Goal: Task Accomplishment & Management: Complete application form

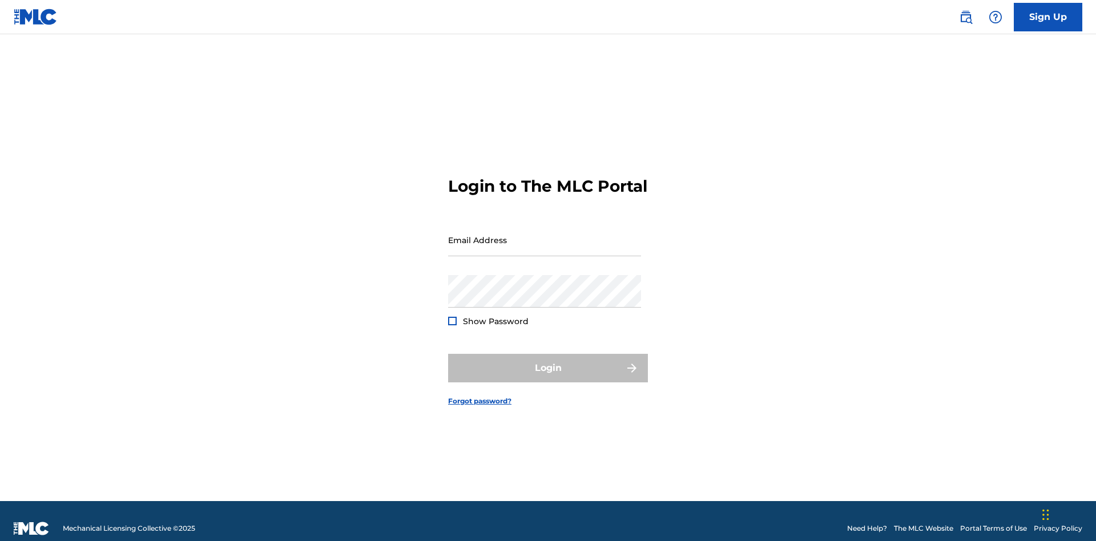
scroll to position [15, 0]
click at [545, 235] on input "Email Address" at bounding box center [544, 240] width 193 height 33
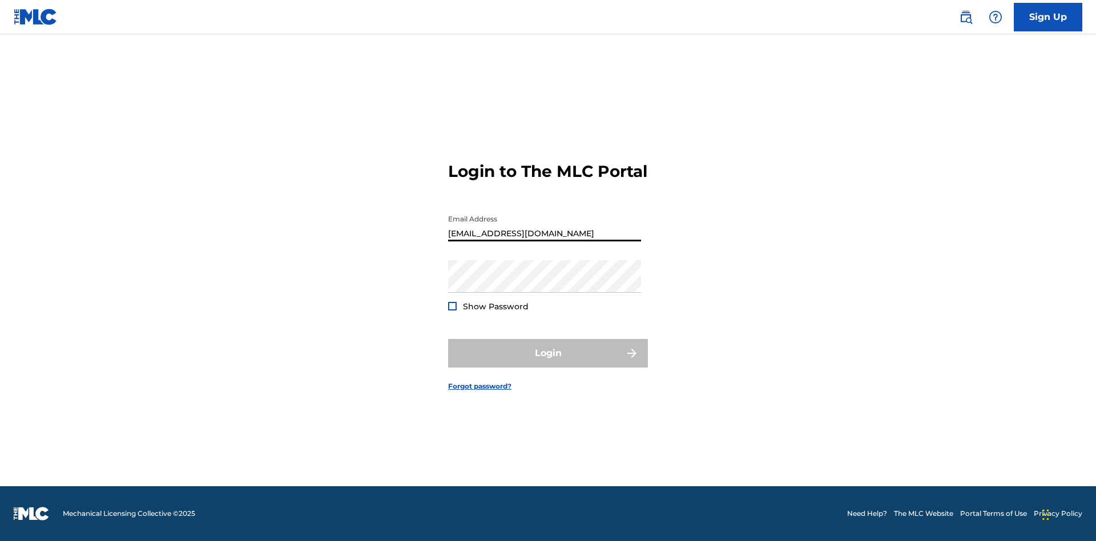
type input "[EMAIL_ADDRESS][DOMAIN_NAME]"
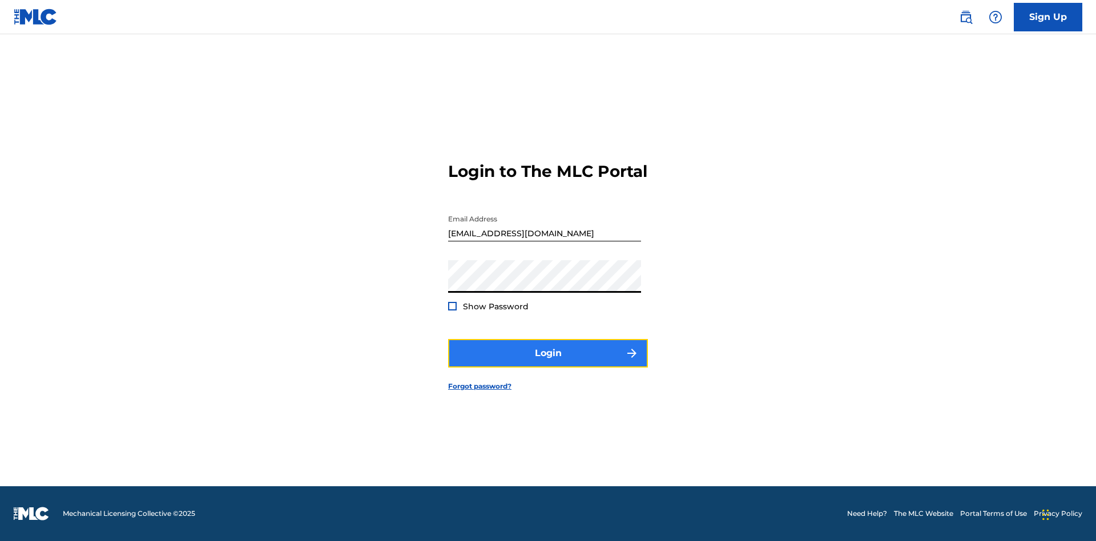
click at [548, 363] on button "Login" at bounding box center [548, 353] width 200 height 29
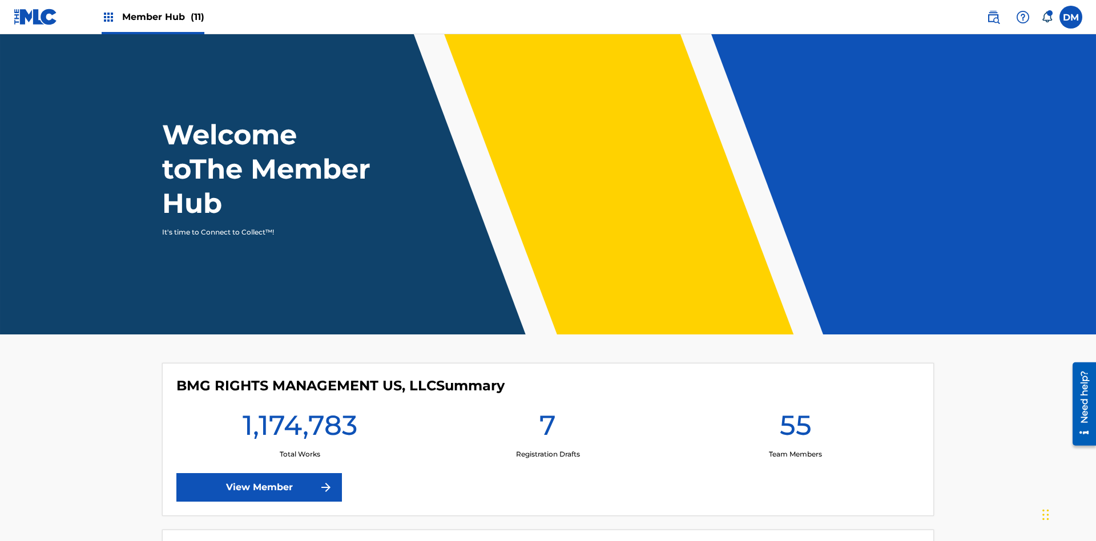
click at [152, 17] on span "Member Hub (11)" at bounding box center [163, 16] width 82 height 13
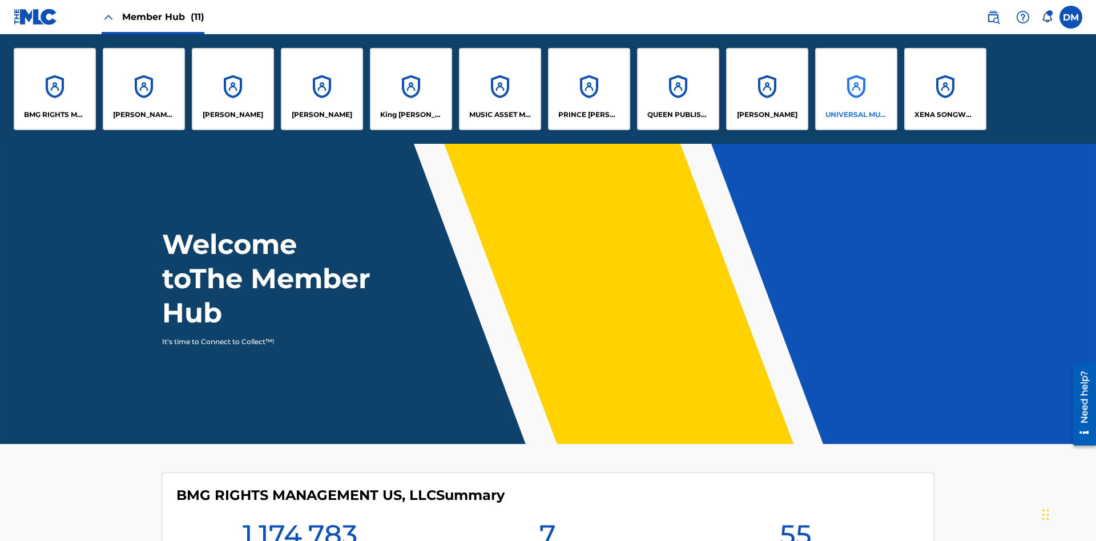
click at [856, 115] on p "UNIVERSAL MUSIC PUB GROUP" at bounding box center [857, 115] width 62 height 10
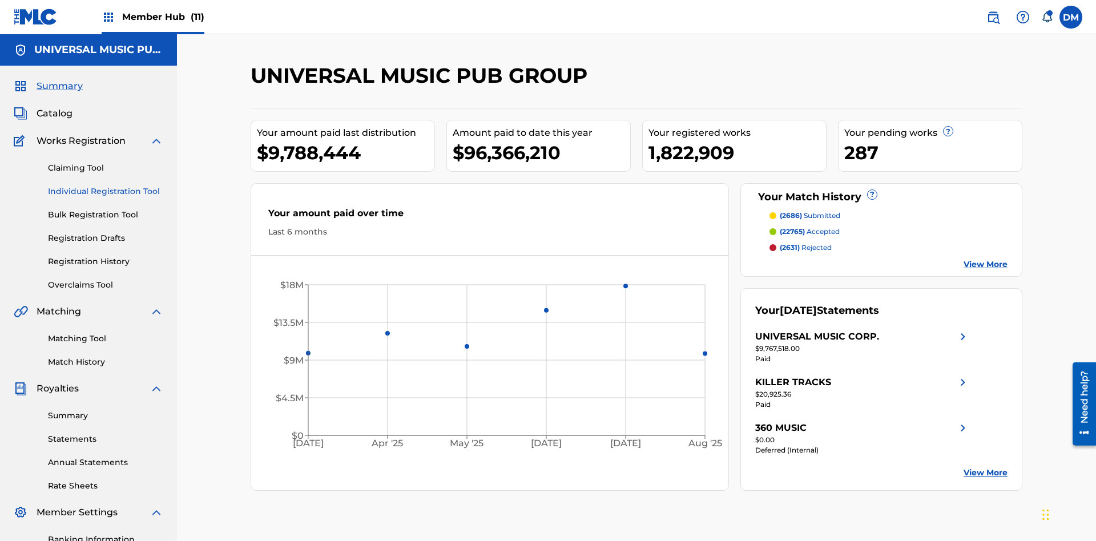
click at [106, 186] on link "Individual Registration Tool" at bounding box center [105, 192] width 115 height 12
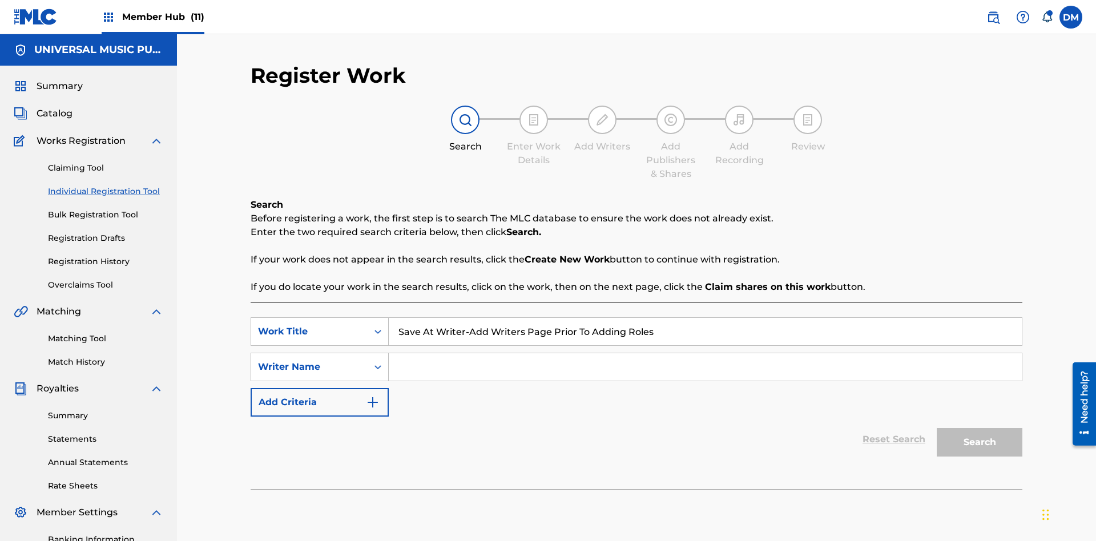
type input "Save At Writer-Add Writers Page Prior To Adding Roles"
click at [705, 353] on input "Search Form" at bounding box center [705, 366] width 633 height 27
type input "QWERTYUIOP"
click at [980, 428] on button "Search" at bounding box center [980, 442] width 86 height 29
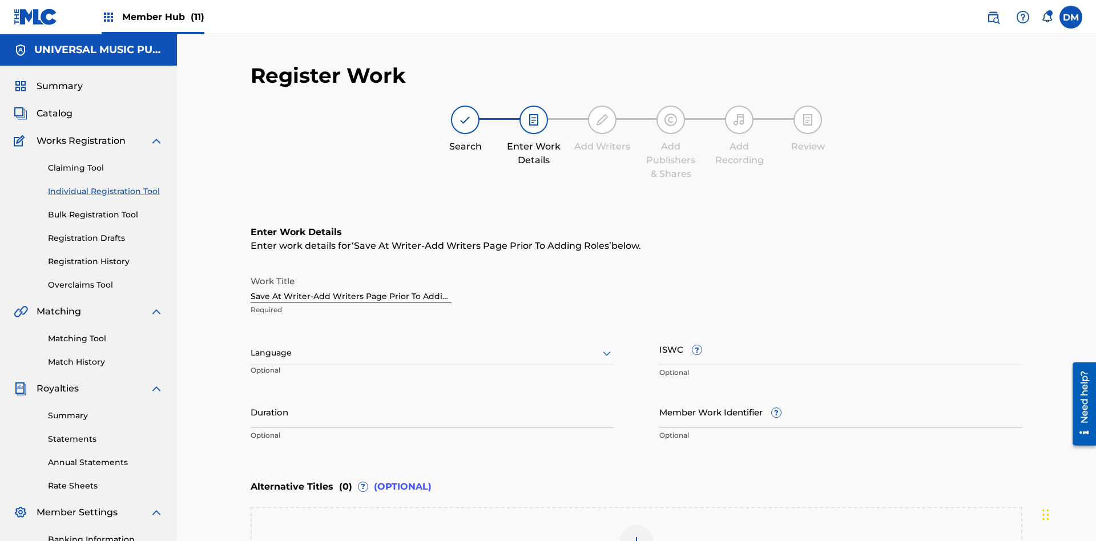
click at [432, 396] on input "Duration" at bounding box center [432, 412] width 363 height 33
click at [432, 396] on input "0" at bounding box center [432, 412] width 363 height 33
type input "00:00"
click at [607, 347] on icon at bounding box center [607, 354] width 14 height 14
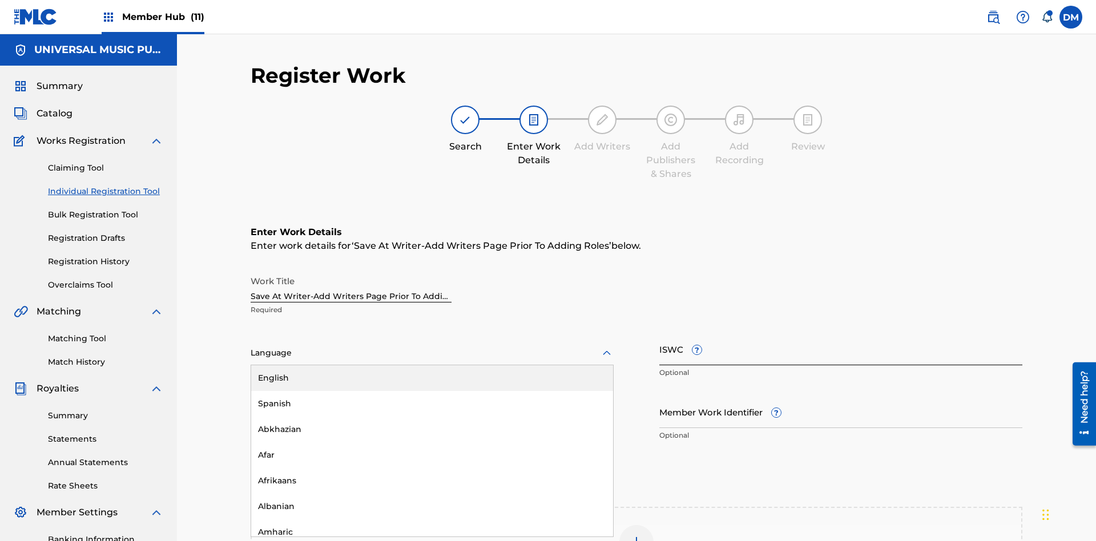
click at [432, 443] on div "Afar" at bounding box center [432, 456] width 362 height 26
click at [841, 396] on input "Member Work Identifier ?" at bounding box center [840, 412] width 363 height 33
type input "[PHONE_NUMBER]"
click at [841, 333] on input "ISWC ?" at bounding box center [840, 349] width 363 height 33
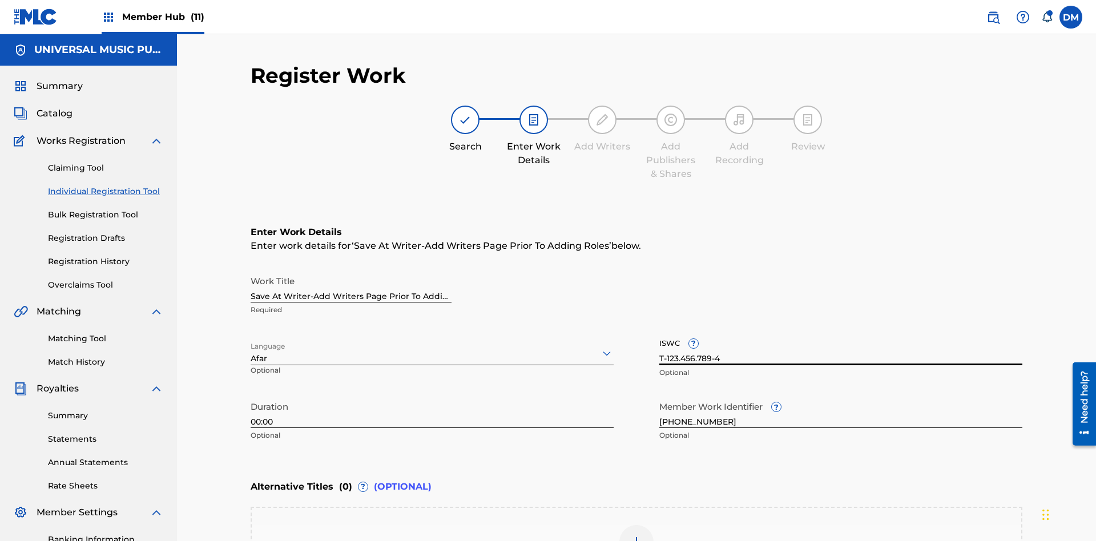
type input "T-123.456.789-4"
click at [637, 536] on img at bounding box center [637, 543] width 14 height 14
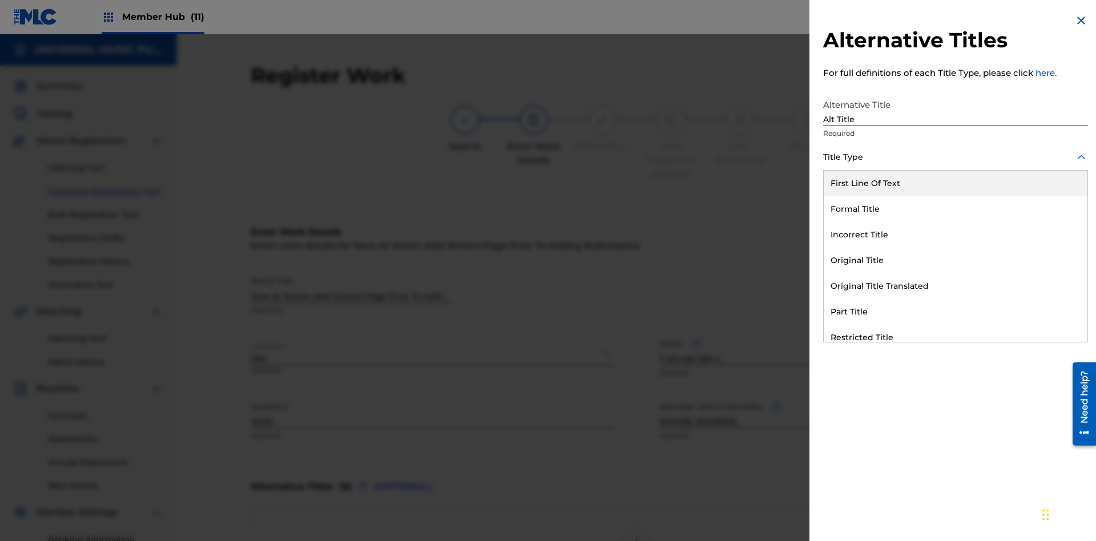
click at [956, 260] on div "Original Title" at bounding box center [956, 261] width 264 height 26
click at [956, 208] on div at bounding box center [955, 209] width 265 height 14
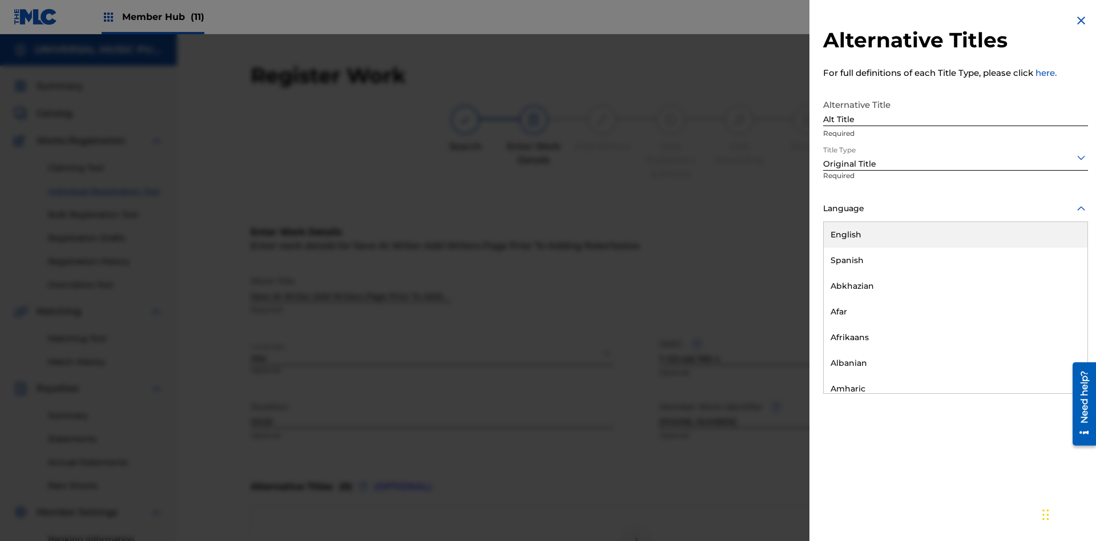
click at [1054, 275] on button "Add Title" at bounding box center [1054, 276] width 69 height 29
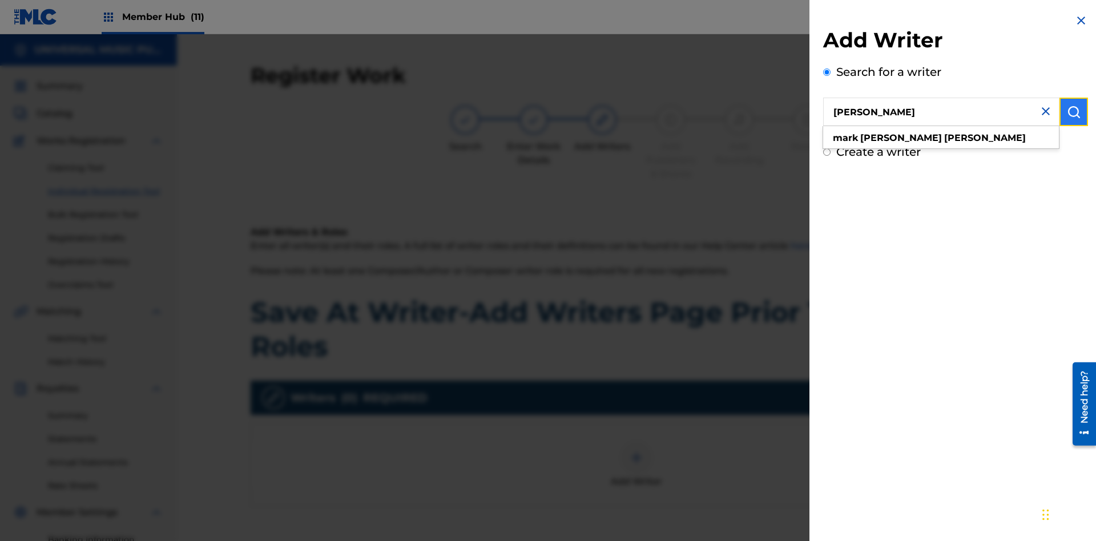
click at [1074, 112] on img "submit" at bounding box center [1074, 112] width 14 height 14
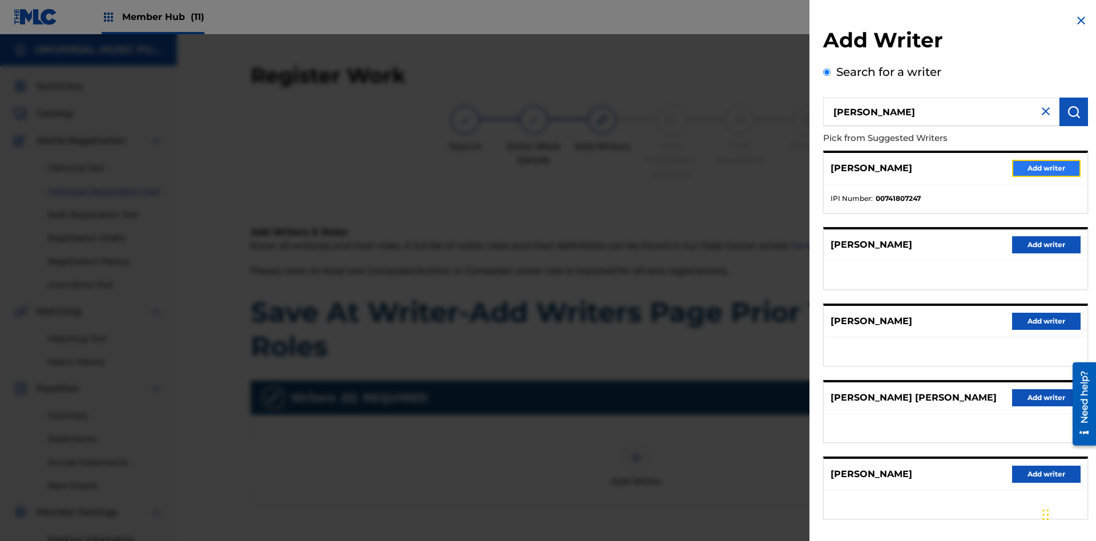
click at [1047, 168] on button "Add writer" at bounding box center [1046, 168] width 69 height 17
